Goal: Information Seeking & Learning: Learn about a topic

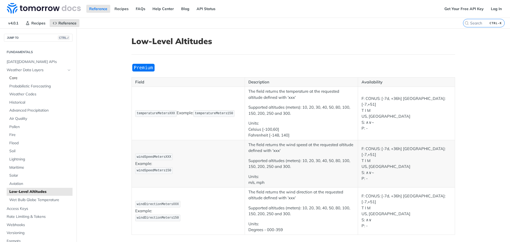
click at [28, 78] on span "Core" at bounding box center [40, 77] width 62 height 5
click at [32, 62] on span "[DATE][DOMAIN_NAME] APIs" at bounding box center [39, 61] width 65 height 5
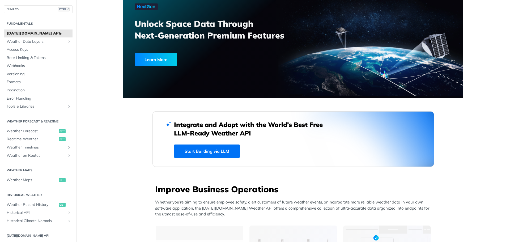
scroll to position [11, 0]
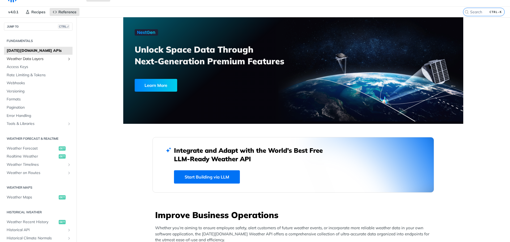
click at [42, 60] on span "Weather Data Layers" at bounding box center [36, 58] width 59 height 5
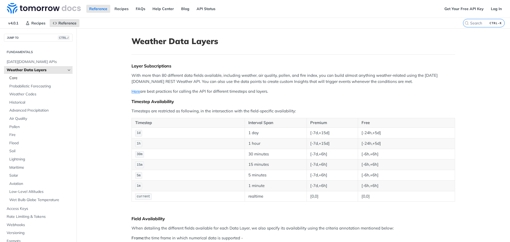
click at [28, 77] on span "Core" at bounding box center [40, 77] width 62 height 5
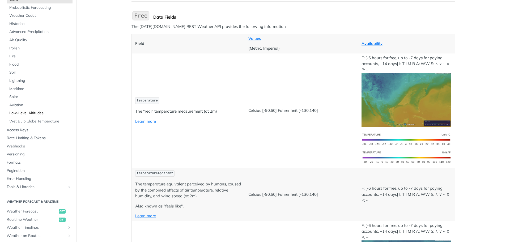
scroll to position [53, 0]
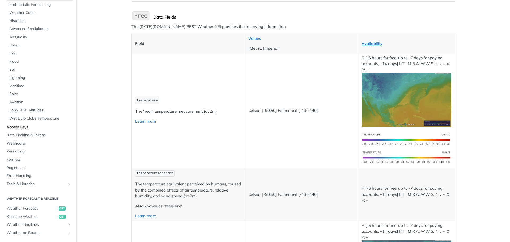
click at [31, 125] on span "Access Keys" at bounding box center [39, 127] width 65 height 5
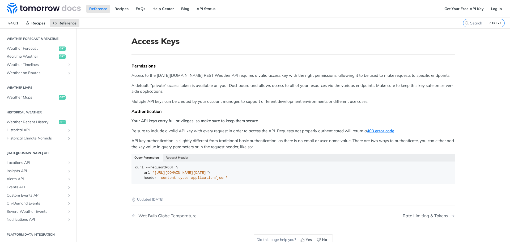
scroll to position [106, 0]
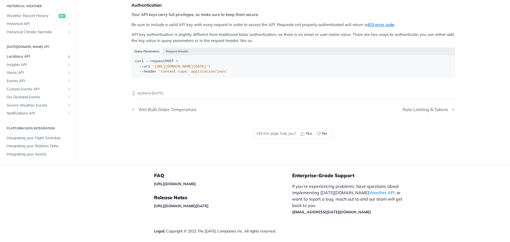
click at [38, 57] on span "Locations API" at bounding box center [36, 56] width 59 height 5
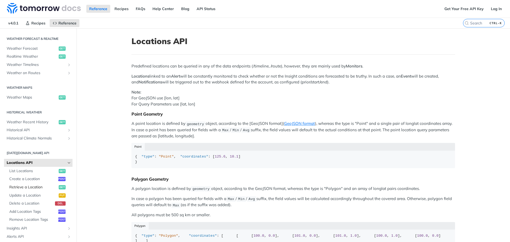
click at [38, 186] on span "Retrieve a Location" at bounding box center [33, 186] width 48 height 5
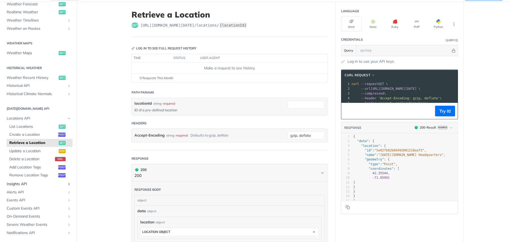
scroll to position [138, 0]
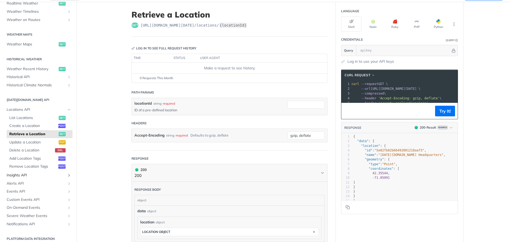
click at [25, 176] on span "Insights API" at bounding box center [36, 175] width 59 height 5
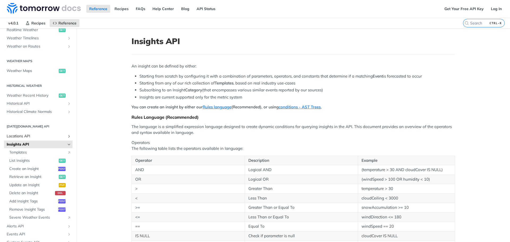
click at [29, 137] on span "Locations API" at bounding box center [36, 136] width 59 height 5
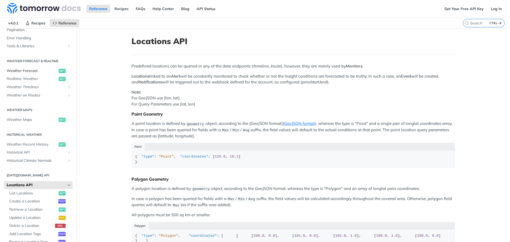
click at [37, 70] on span "Weather Forecast" at bounding box center [32, 70] width 51 height 5
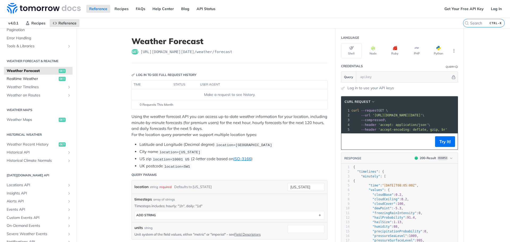
click at [21, 80] on span "Realtime Weather" at bounding box center [32, 78] width 51 height 5
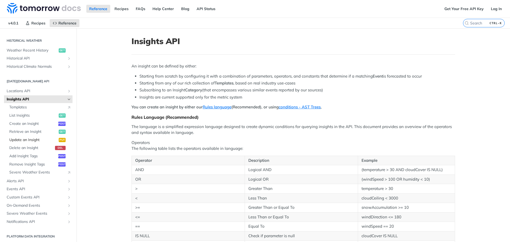
scroll to position [184, 0]
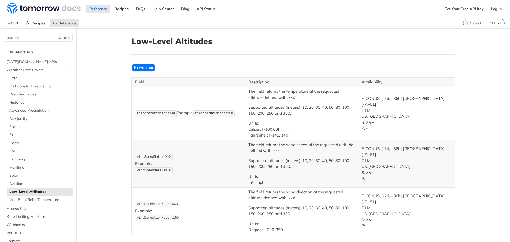
click at [139, 67] on img "Expand image" at bounding box center [143, 67] width 24 height 9
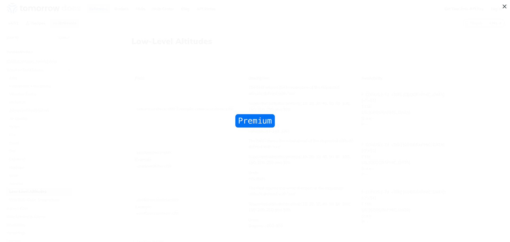
click at [174, 117] on span "Collapse image" at bounding box center [255, 121] width 510 height 242
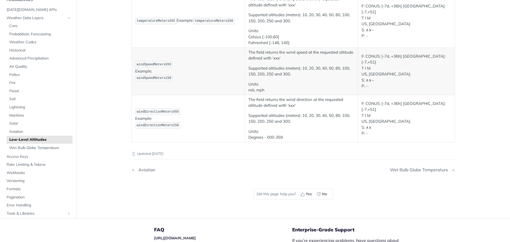
scroll to position [85, 0]
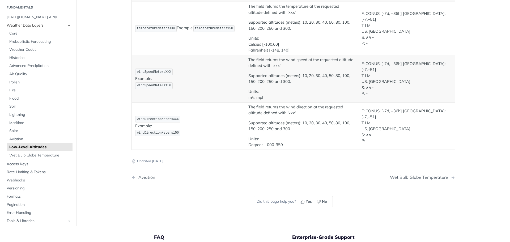
click at [28, 23] on span "Weather Data Layers" at bounding box center [36, 25] width 59 height 5
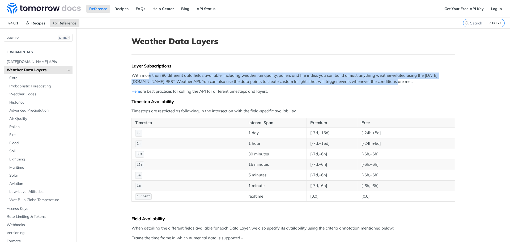
drag, startPoint x: 147, startPoint y: 75, endPoint x: 411, endPoint y: 98, distance: 265.1
click at [440, 84] on p "With more than 80 different data fields available, including weather, air quali…" at bounding box center [292, 78] width 323 height 12
